Goal: Transaction & Acquisition: Purchase product/service

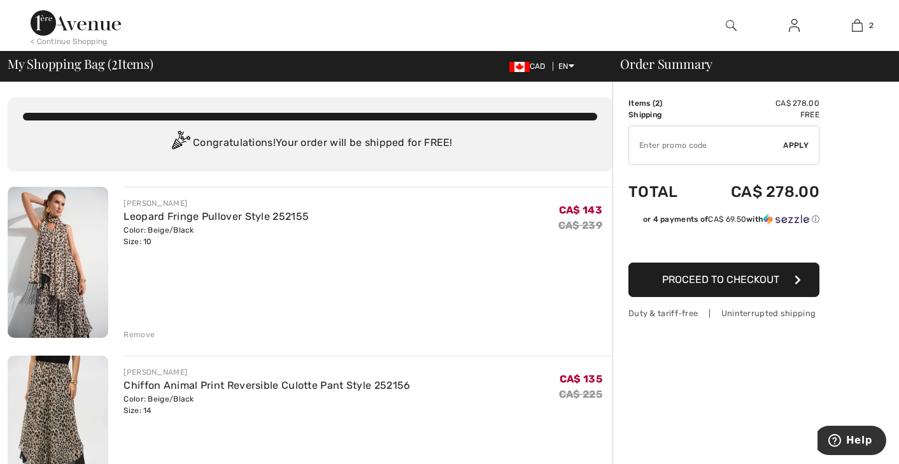
click at [794, 30] on img at bounding box center [794, 25] width 11 height 15
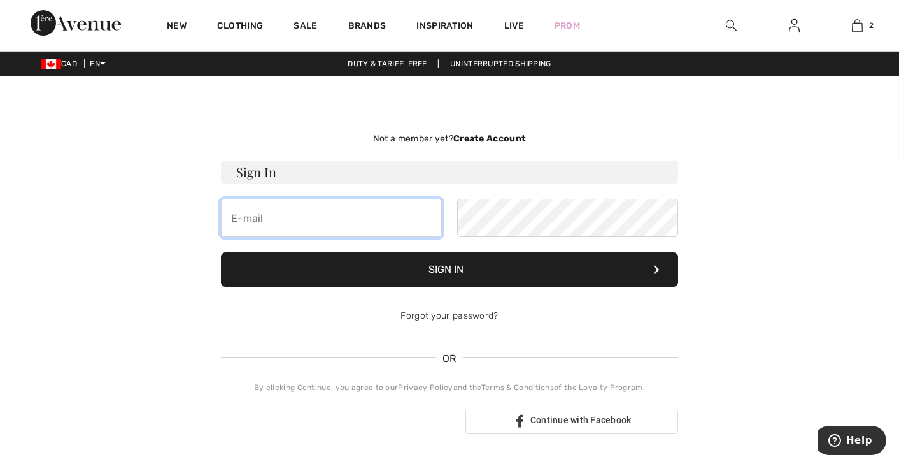
click at [296, 214] on input "email" at bounding box center [331, 218] width 221 height 38
type input "[EMAIL_ADDRESS][DOMAIN_NAME]"
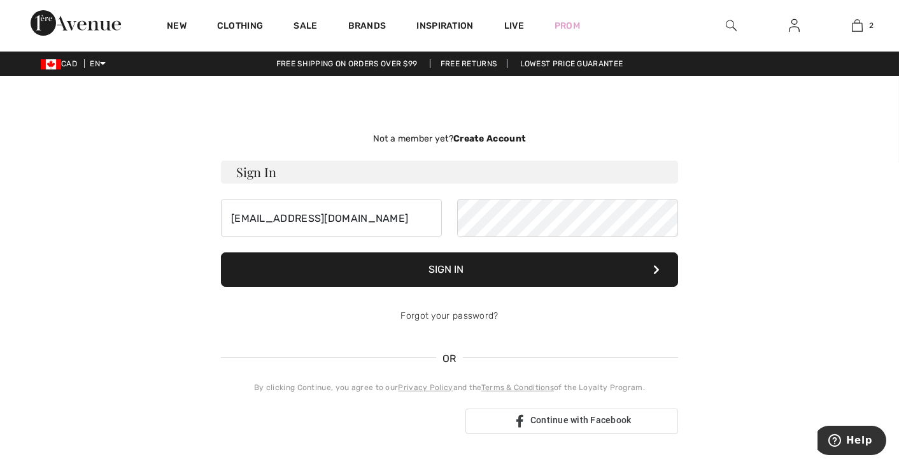
click at [459, 263] on button "Sign In" at bounding box center [449, 269] width 457 height 34
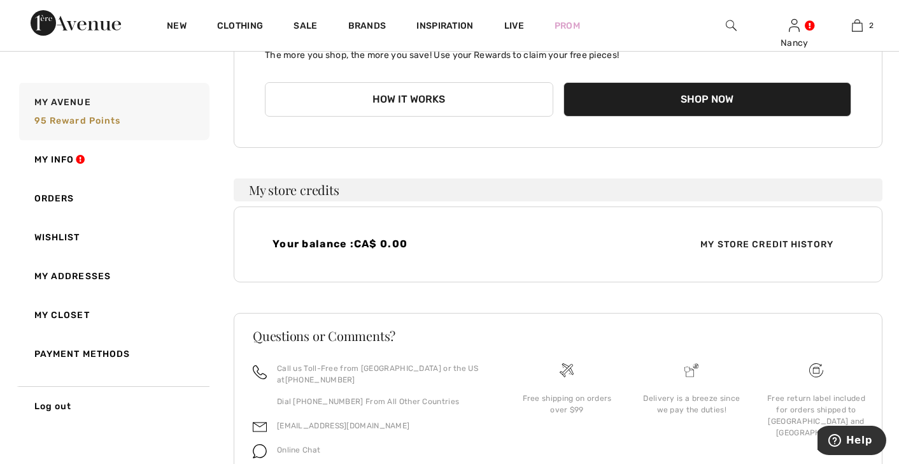
scroll to position [190, 0]
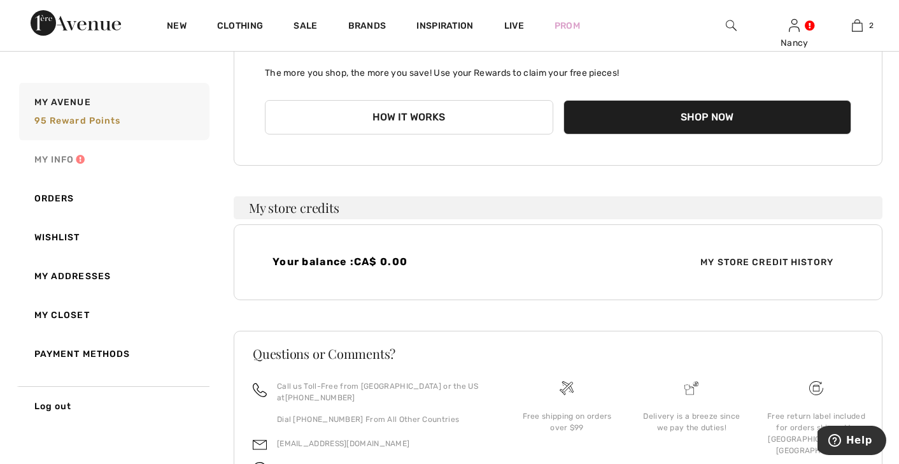
click at [67, 159] on link "My Info" at bounding box center [113, 159] width 193 height 39
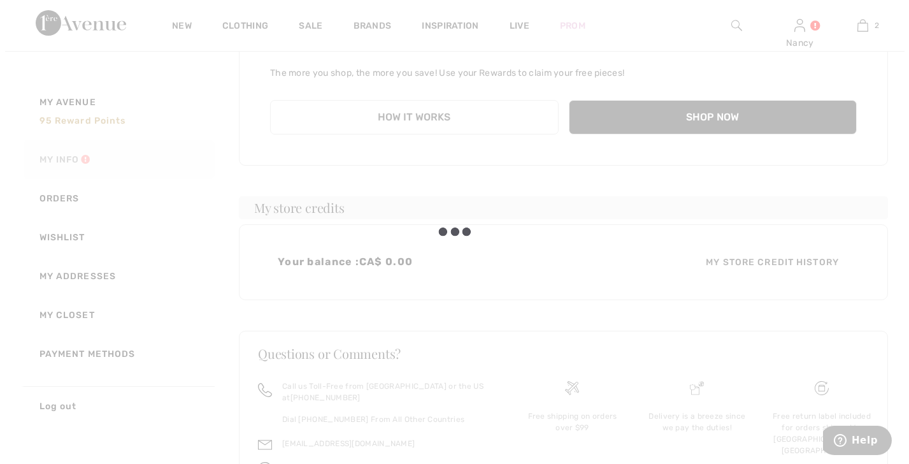
scroll to position [186, 0]
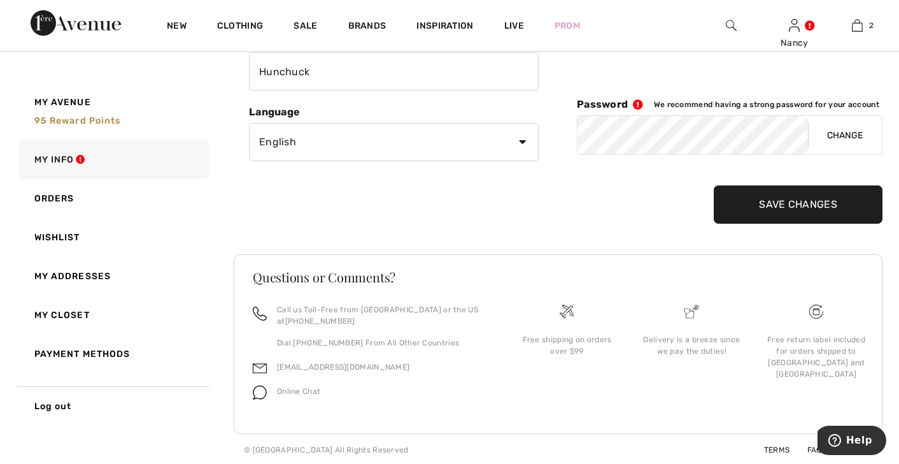
click at [834, 136] on button "Change" at bounding box center [845, 135] width 74 height 38
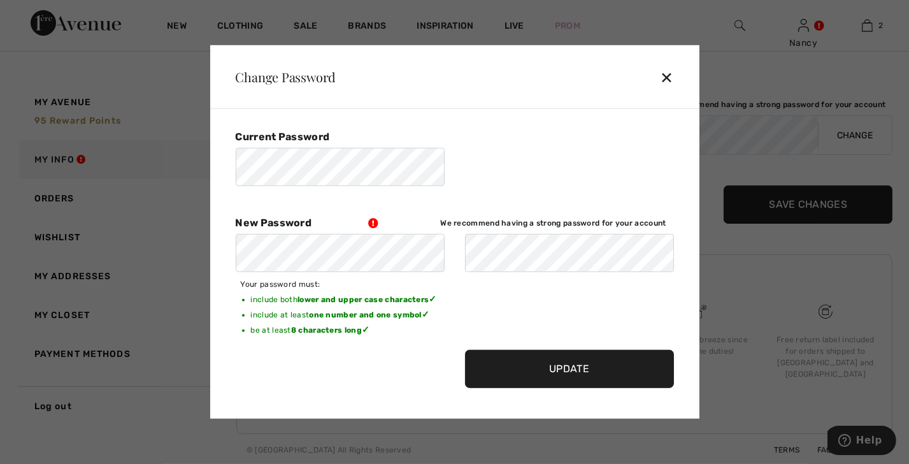
click at [574, 372] on input "Update" at bounding box center [569, 369] width 209 height 38
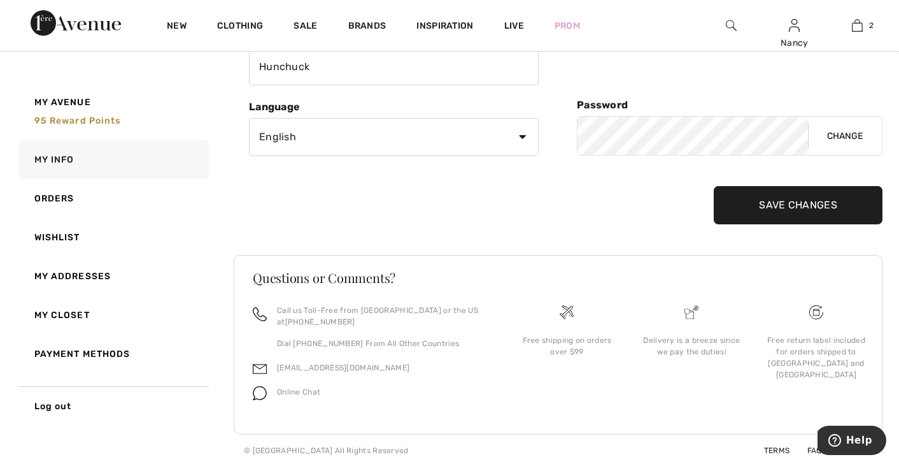
scroll to position [0, 0]
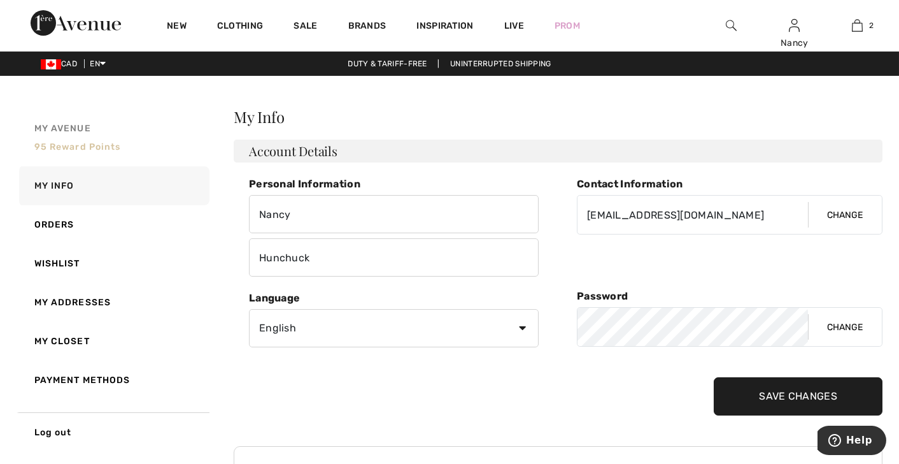
click at [80, 151] on span "95 Reward points" at bounding box center [77, 146] width 87 height 11
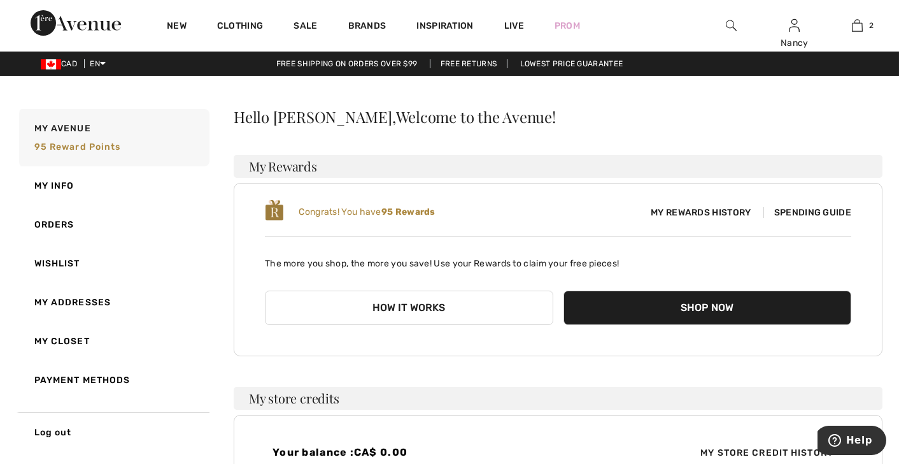
click at [818, 215] on span "Spending Guide" at bounding box center [808, 212] width 88 height 11
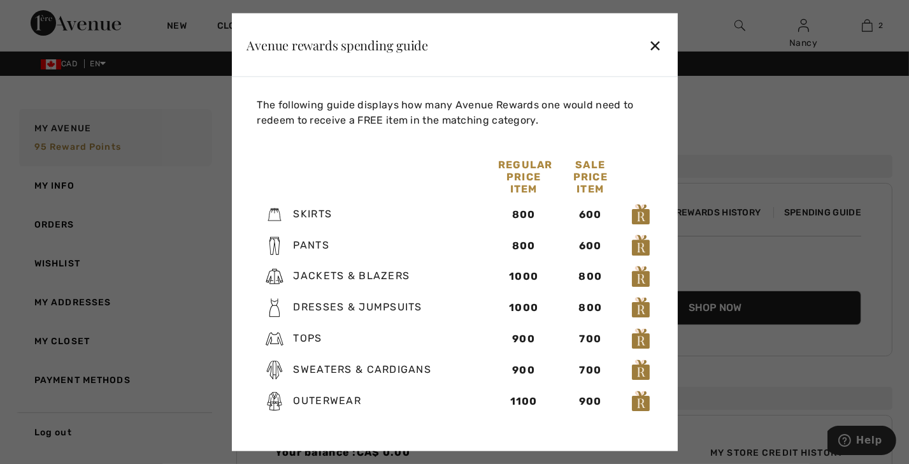
click at [655, 48] on div "✕" at bounding box center [654, 44] width 13 height 27
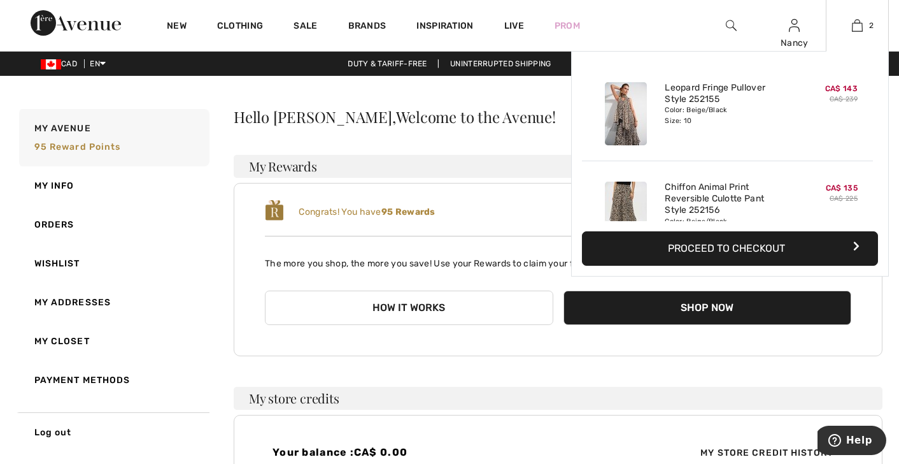
click at [715, 249] on button "Proceed to Checkout" at bounding box center [730, 248] width 296 height 34
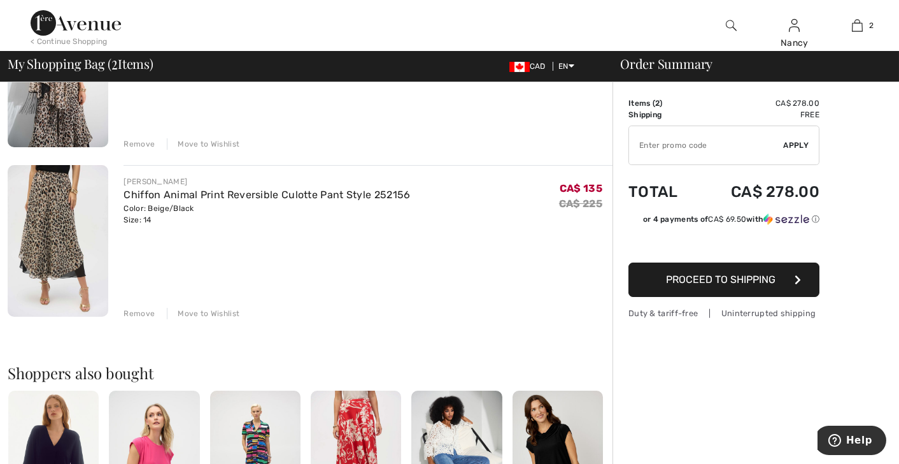
scroll to position [127, 0]
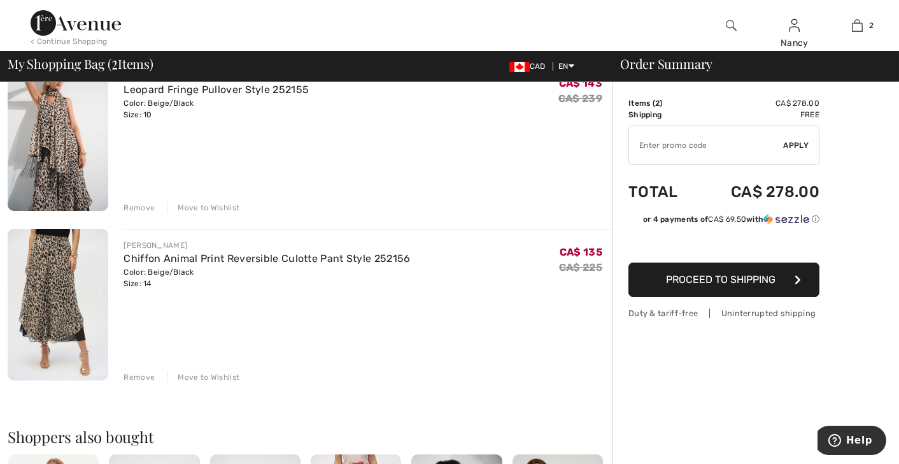
click at [744, 276] on span "Proceed to Shipping" at bounding box center [721, 279] width 110 height 12
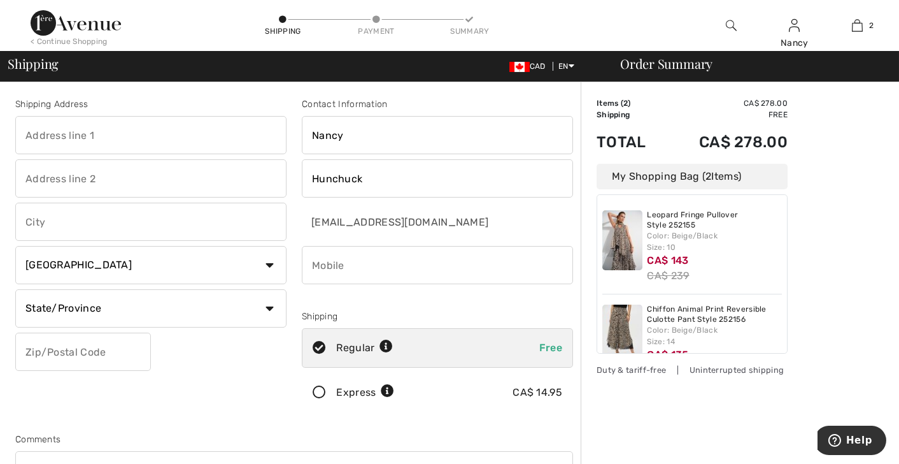
click at [136, 128] on input "text" at bounding box center [150, 135] width 271 height 38
type input "24 [PERSON_NAME] Dr"
type input "Stiver Dr"
type input "NEWMARKET"
select select "ON"
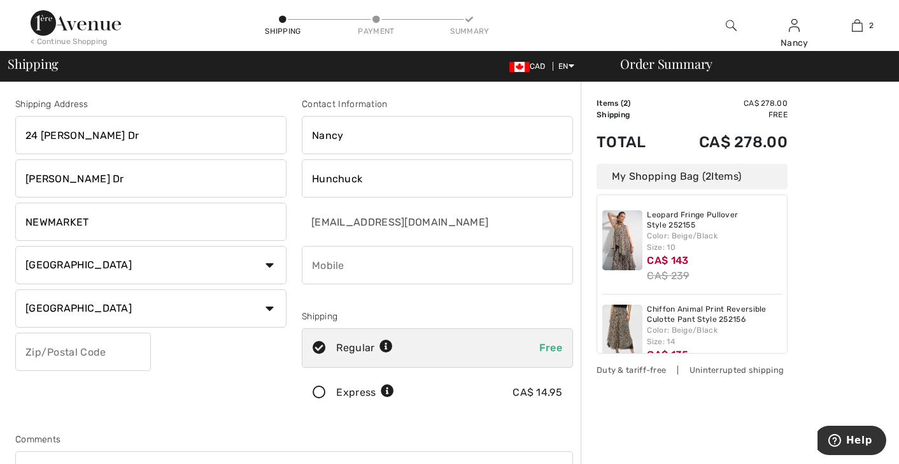
type input "L3Y 7V6"
type input "4165432075"
type input "L3Y7V6"
drag, startPoint x: 76, startPoint y: 177, endPoint x: 1, endPoint y: 122, distance: 93.0
click at [1, 122] on div "Shipping Address 24 Stiver Dr Stiver Dr NEWMARKET Country Canada United States …" at bounding box center [449, 461] width 899 height 759
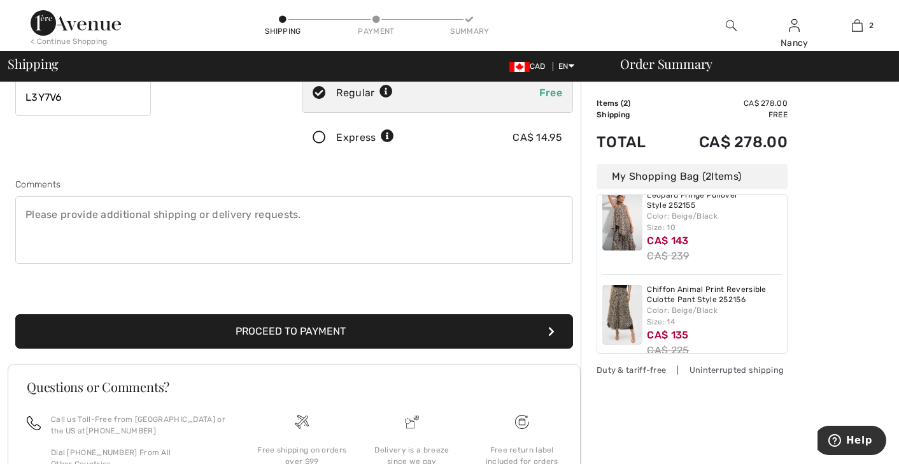
scroll to position [39, 0]
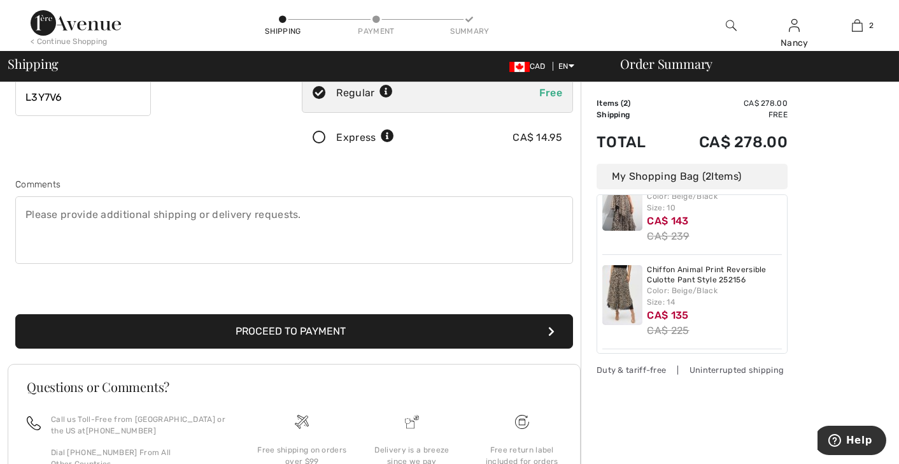
click at [310, 327] on button "Proceed to Payment" at bounding box center [294, 331] width 558 height 34
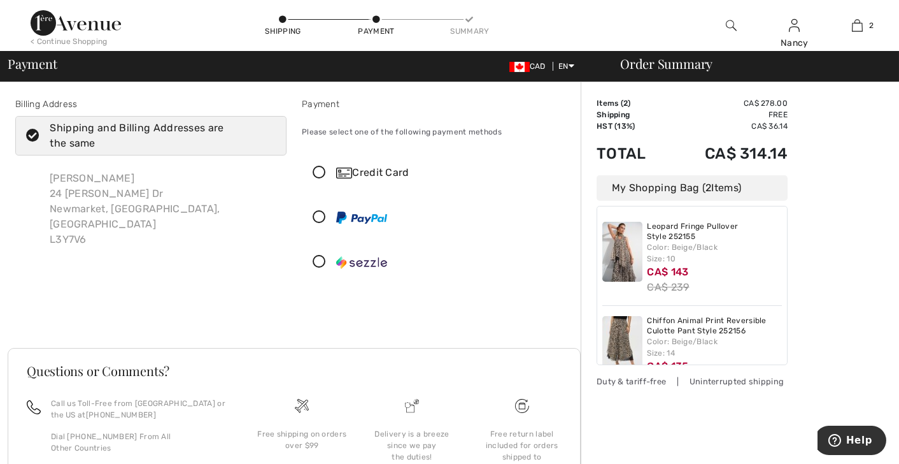
click at [320, 171] on icon at bounding box center [320, 172] width 34 height 13
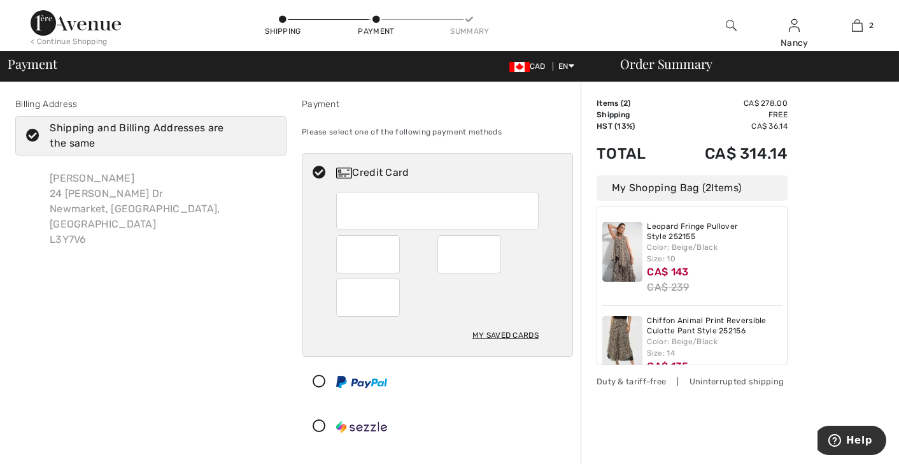
click at [388, 193] on div at bounding box center [437, 211] width 203 height 38
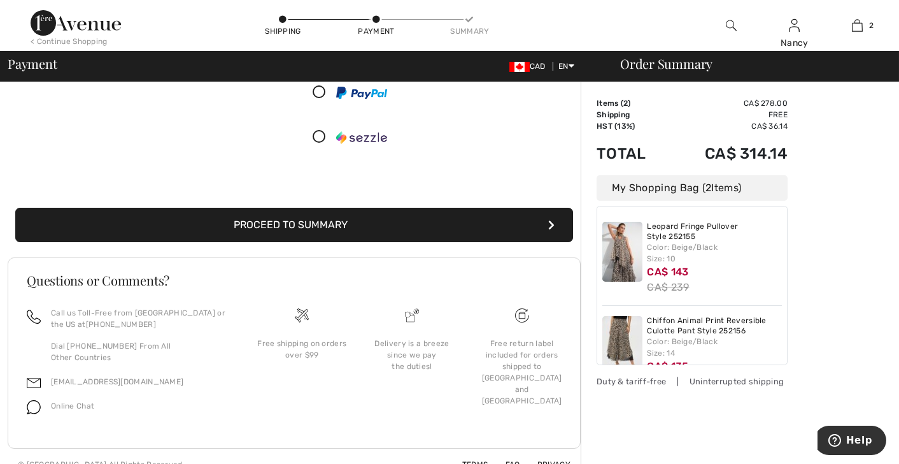
scroll to position [290, 0]
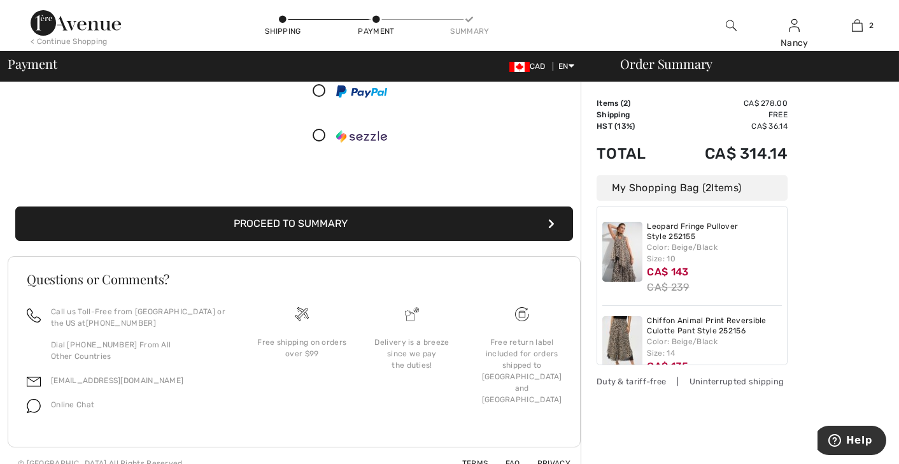
click at [302, 222] on button "Proceed to Summary" at bounding box center [294, 223] width 558 height 34
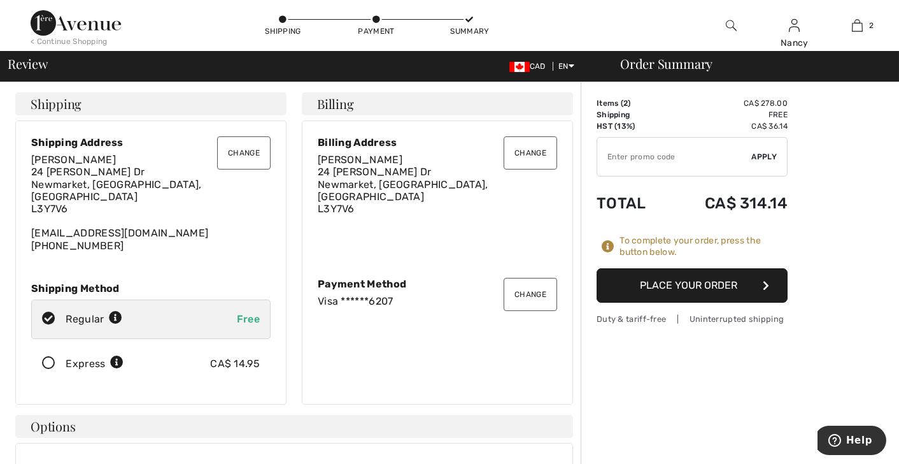
click at [706, 290] on button "Place Your Order" at bounding box center [692, 285] width 191 height 34
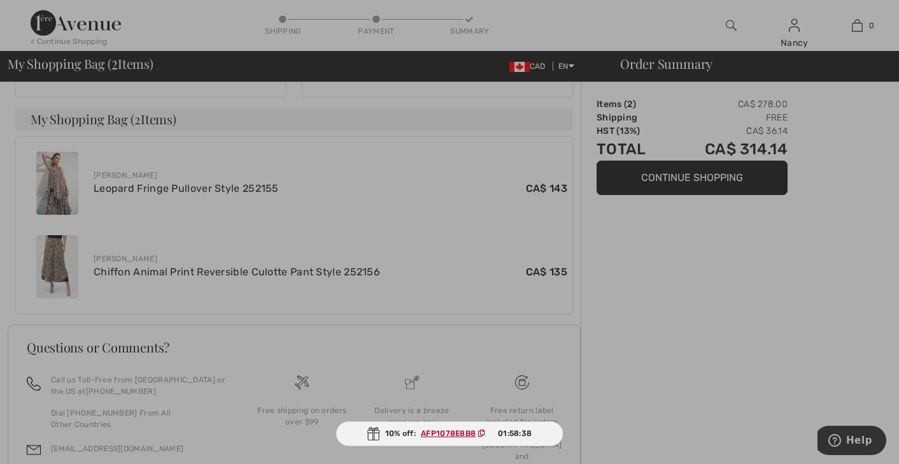
scroll to position [264, 0]
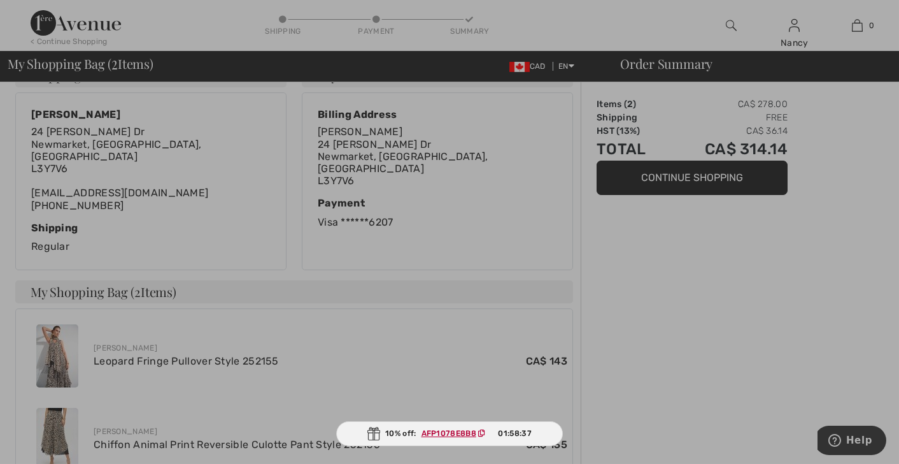
click at [689, 175] on div at bounding box center [449, 232] width 899 height 464
click at [448, 430] on ins "AFP1078E8B8" at bounding box center [449, 433] width 55 height 9
click at [691, 181] on div at bounding box center [449, 232] width 899 height 464
click at [692, 180] on div at bounding box center [449, 232] width 899 height 464
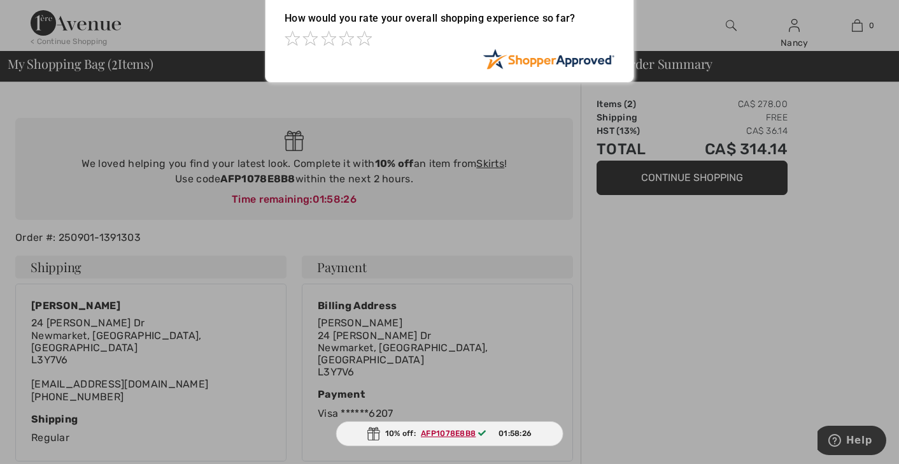
scroll to position [0, 0]
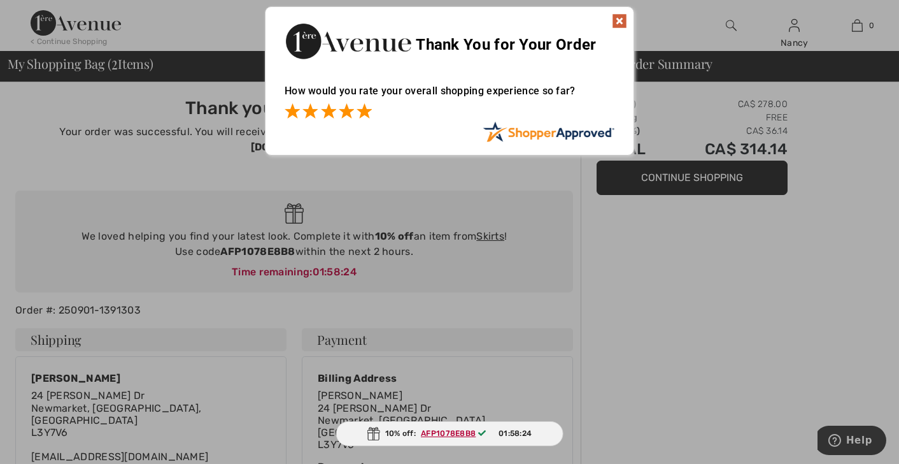
click at [366, 111] on span at bounding box center [364, 110] width 15 height 15
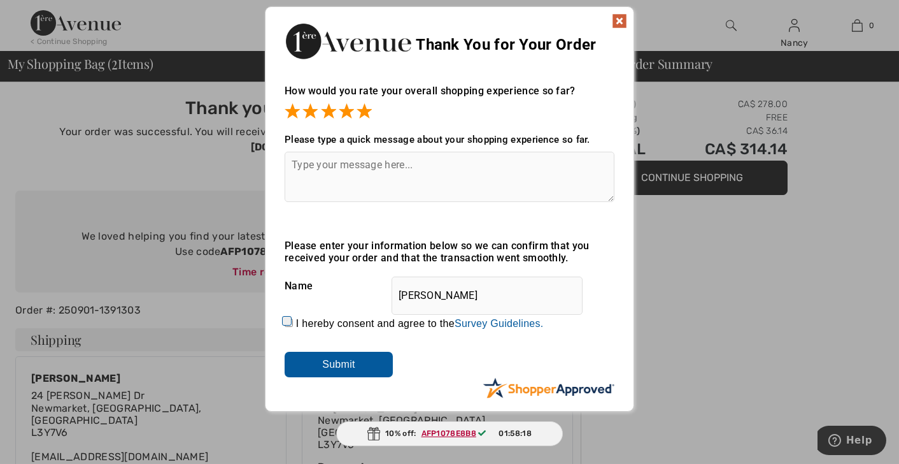
click at [620, 19] on img at bounding box center [619, 20] width 15 height 15
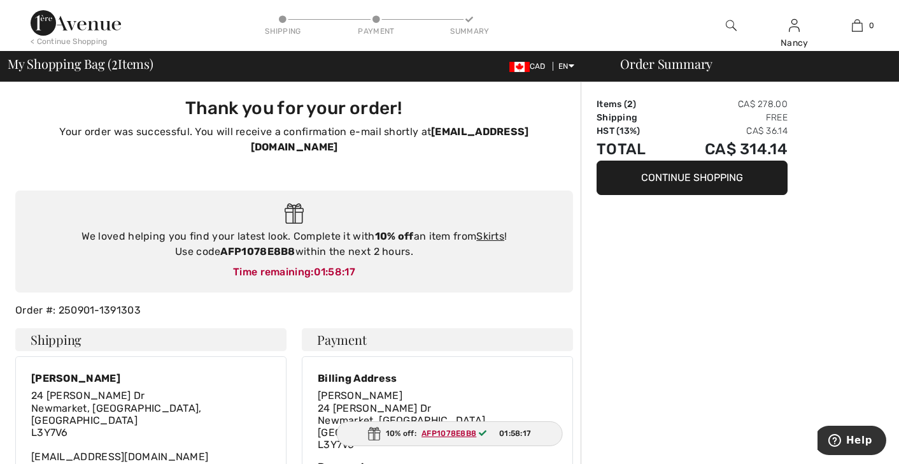
click at [688, 176] on button "Continue Shopping" at bounding box center [692, 178] width 191 height 34
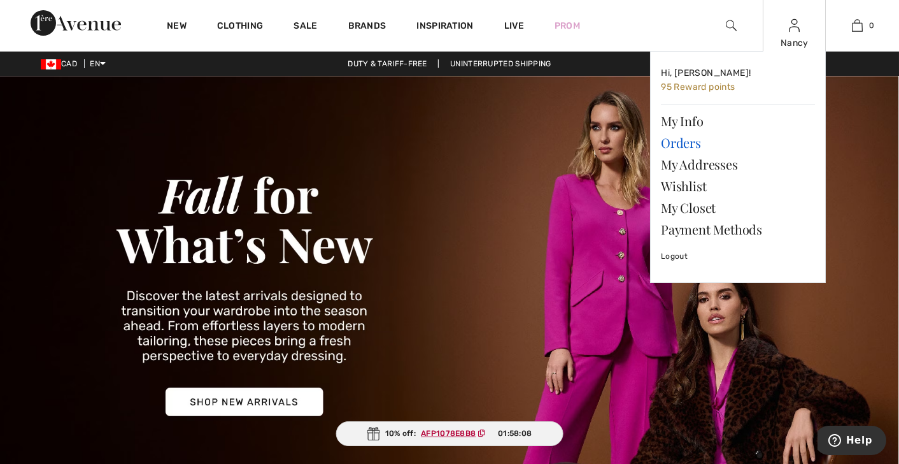
click at [689, 145] on link "Orders" at bounding box center [738, 143] width 154 height 22
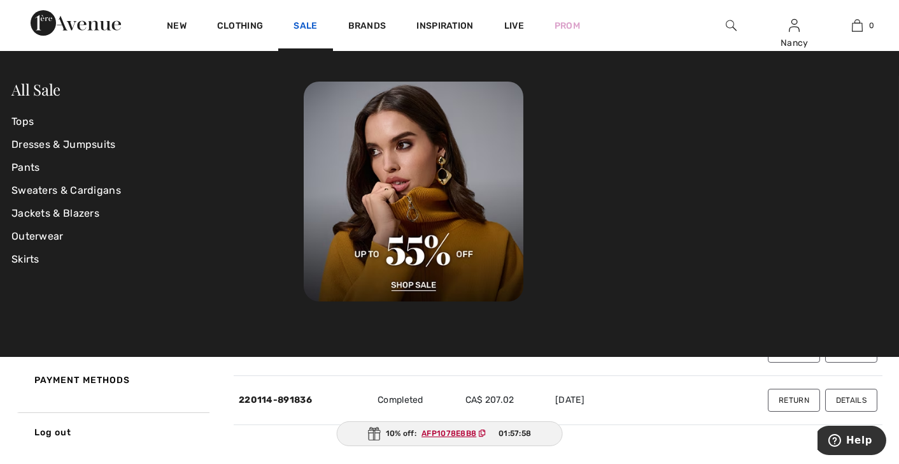
click at [304, 27] on link "Sale" at bounding box center [306, 26] width 24 height 13
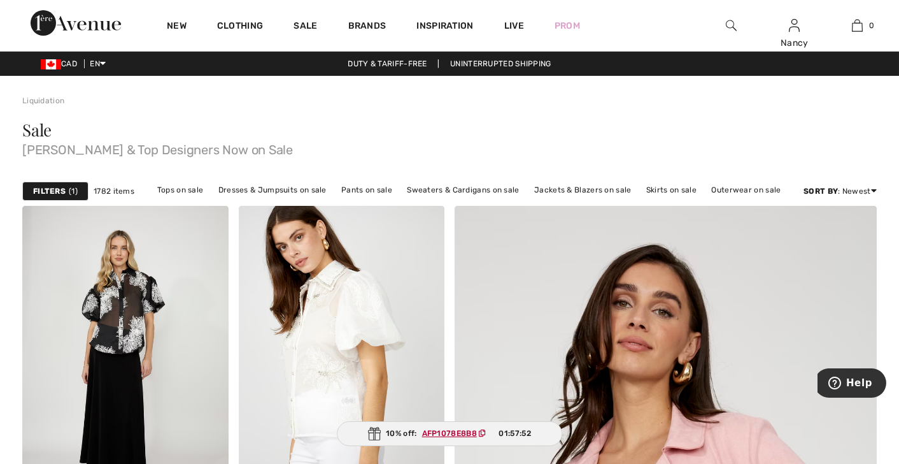
click at [43, 190] on strong "Filters" at bounding box center [49, 190] width 32 height 11
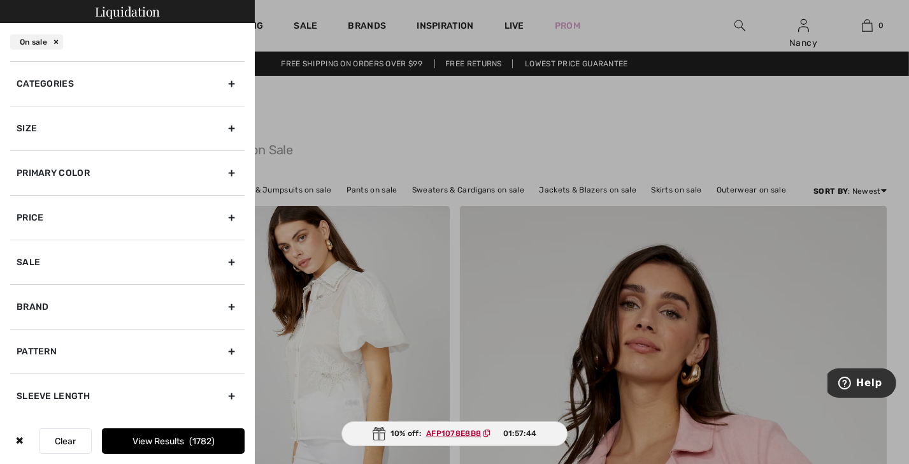
click at [219, 83] on div "Categories" at bounding box center [127, 83] width 234 height 45
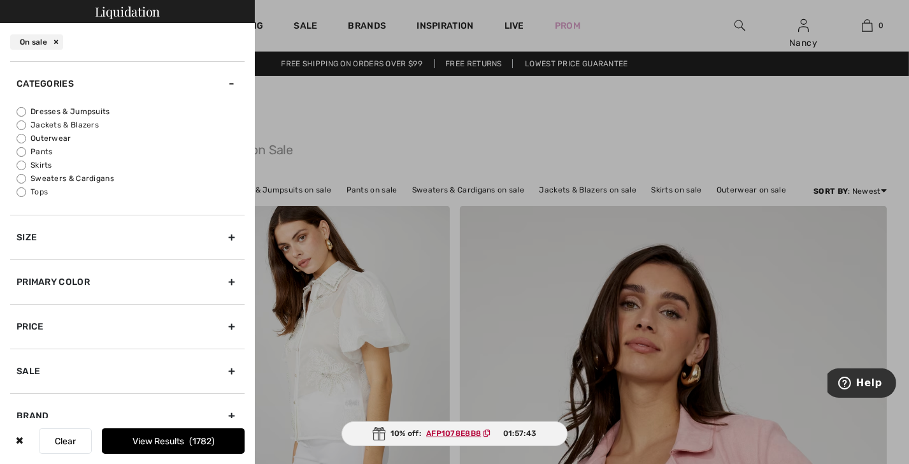
click at [22, 166] on input "Skirts" at bounding box center [22, 166] width 10 height 10
radio input "true"
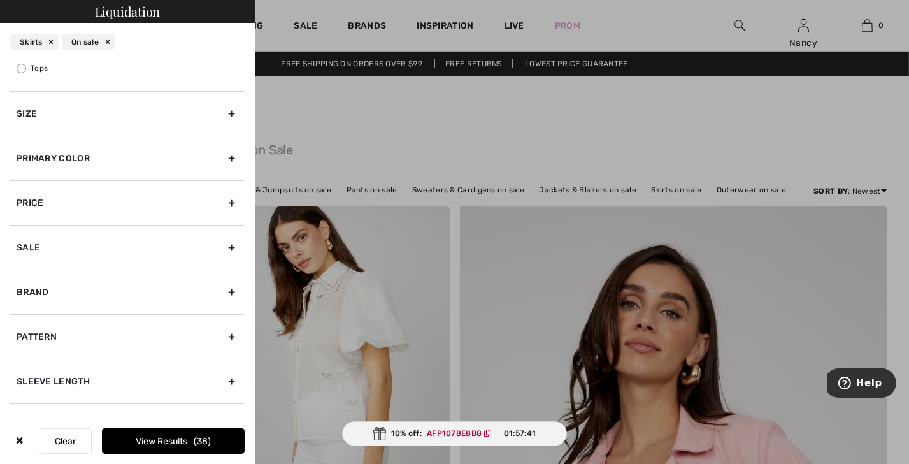
scroll to position [190, 0]
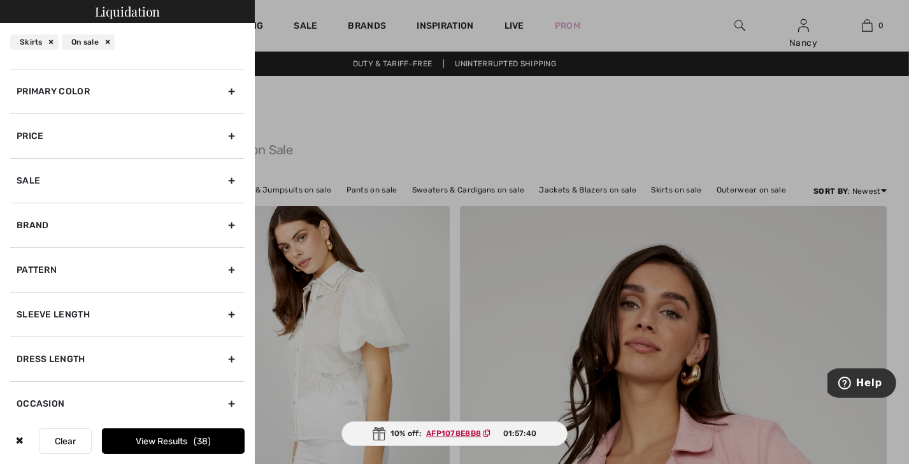
click at [196, 436] on span "38" at bounding box center [202, 441] width 17 height 11
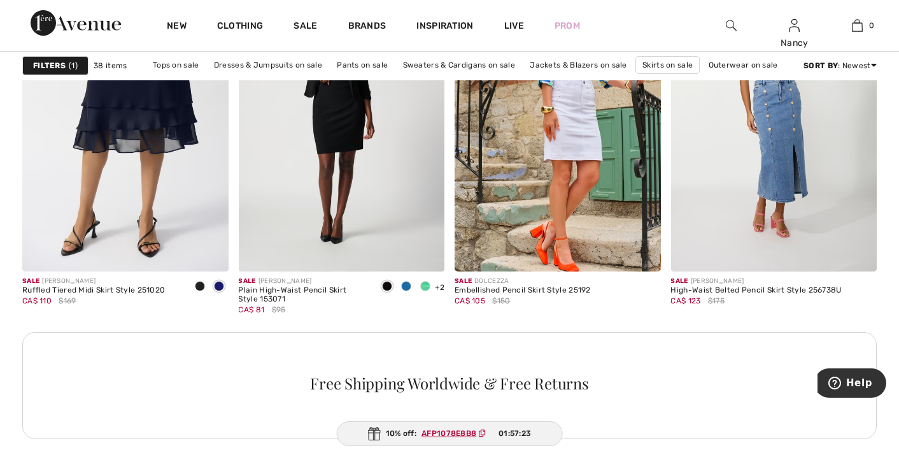
scroll to position [1338, 0]
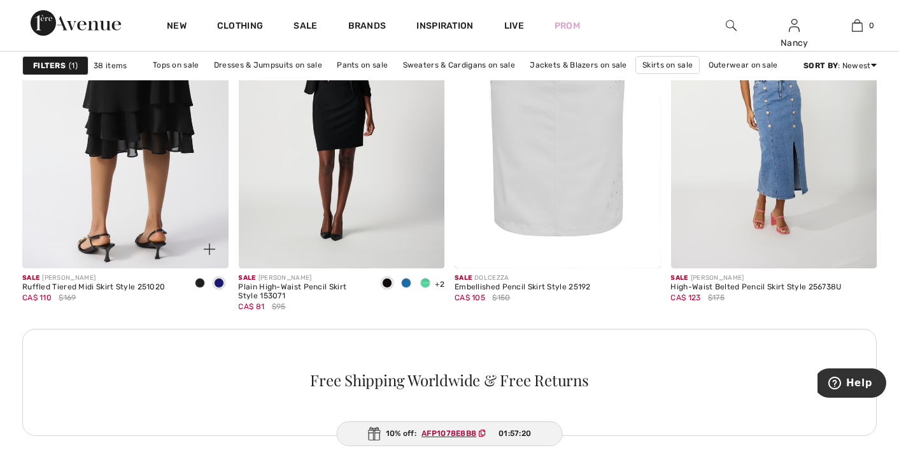
click at [127, 248] on img at bounding box center [125, 113] width 206 height 309
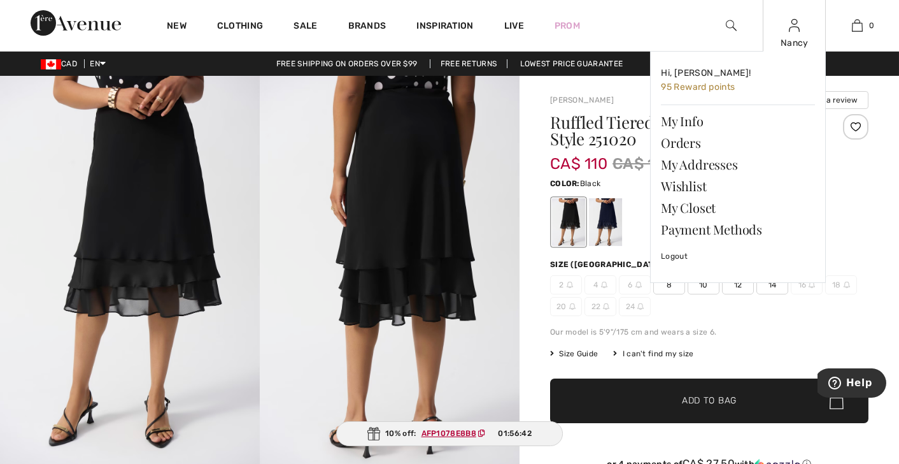
click at [790, 44] on div "Nancy" at bounding box center [795, 42] width 62 height 13
click at [683, 254] on link "Logout" at bounding box center [738, 256] width 154 height 32
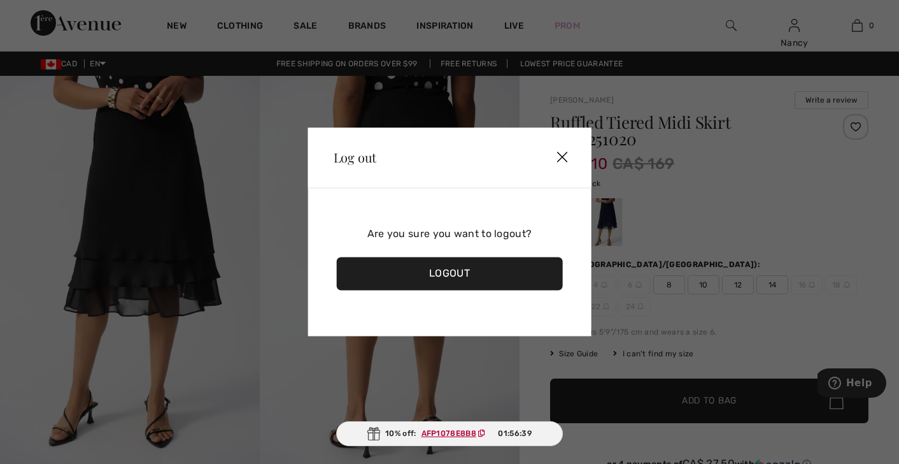
click at [446, 271] on div "Logout" at bounding box center [450, 273] width 226 height 33
